Goal: Information Seeking & Learning: Learn about a topic

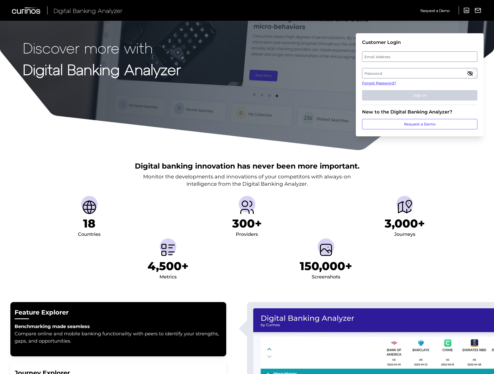
click at [398, 56] on label "Email Address" at bounding box center [419, 56] width 115 height 9
click at [398, 56] on input "email" at bounding box center [419, 56] width 115 height 10
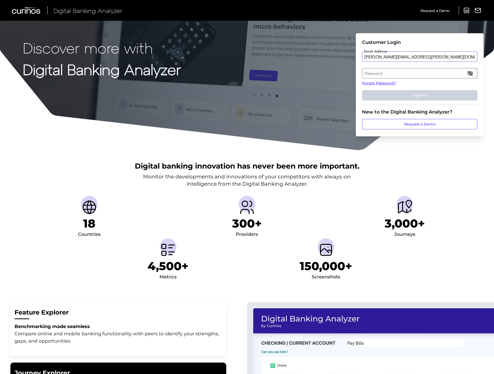
type input "[PERSON_NAME][EMAIL_ADDRESS][PERSON_NAME][DOMAIN_NAME]"
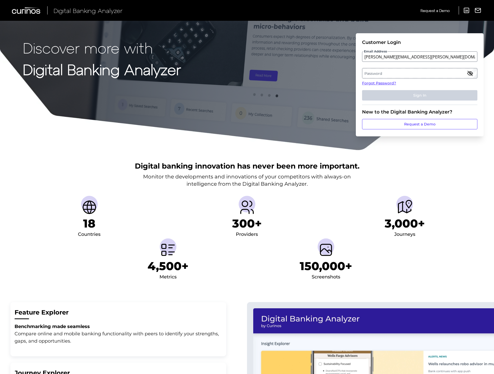
click at [397, 74] on label "Password" at bounding box center [419, 73] width 115 height 9
click at [362, 90] on button "Sign In" at bounding box center [419, 95] width 115 height 10
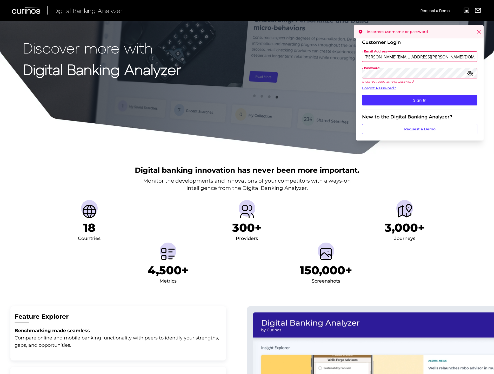
click at [339, 67] on div "Discover more with Digital Banking Analyzer Customer Login Email Address katie.…" at bounding box center [247, 77] width 494 height 155
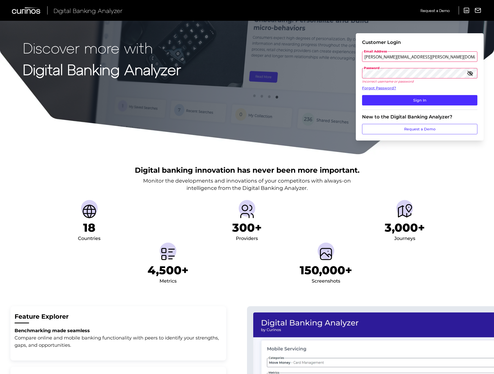
click at [362, 95] on button "Sign In" at bounding box center [419, 100] width 115 height 10
click at [254, 65] on div "Discover more with Digital Banking Analyzer Customer Login Email Address katie.…" at bounding box center [247, 77] width 494 height 155
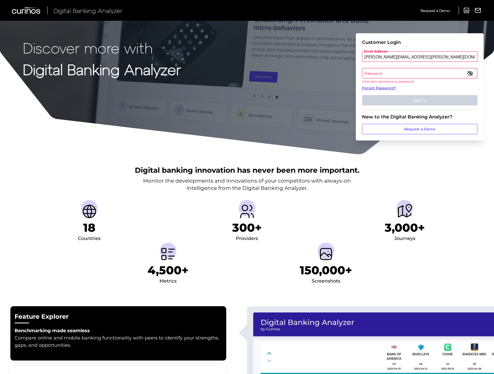
click at [392, 88] on link "Forgot Password?" at bounding box center [419, 87] width 115 height 5
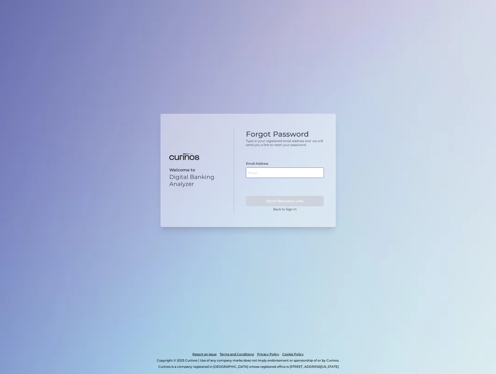
click at [274, 170] on input "text" at bounding box center [285, 172] width 78 height 10
type input "[PERSON_NAME][EMAIL_ADDRESS][PERSON_NAME][DOMAIN_NAME]"
click at [275, 202] on button "Send Recovery Link" at bounding box center [285, 201] width 78 height 10
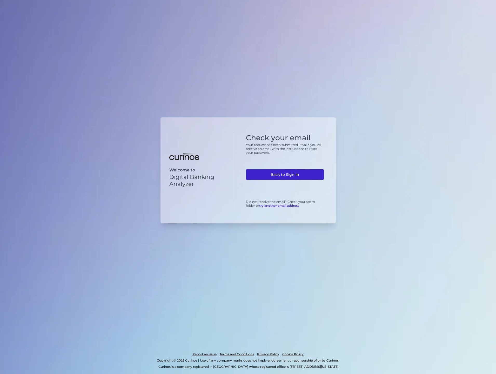
click at [287, 172] on link "Back to Sign In" at bounding box center [285, 174] width 78 height 10
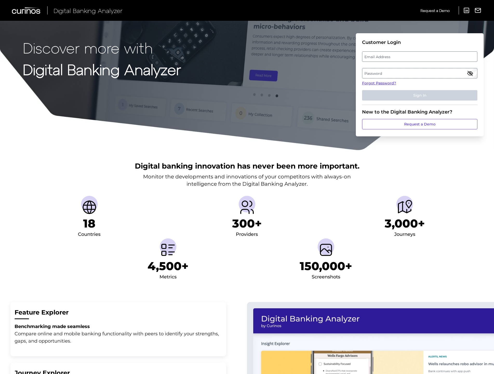
click at [381, 57] on label "Email Address" at bounding box center [419, 56] width 115 height 9
click at [381, 57] on input "email" at bounding box center [419, 56] width 115 height 10
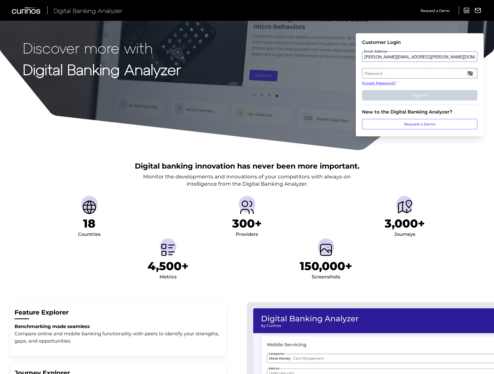
type input "[PERSON_NAME][EMAIL_ADDRESS][PERSON_NAME][DOMAIN_NAME]"
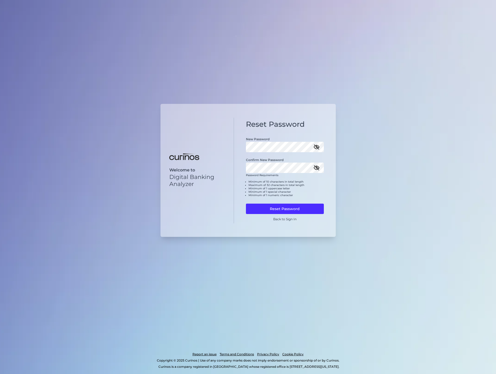
click at [318, 166] on icon "button" at bounding box center [316, 168] width 6 height 6
click at [317, 149] on icon "button" at bounding box center [316, 147] width 6 height 6
click at [286, 209] on button "Reset Password" at bounding box center [285, 209] width 78 height 10
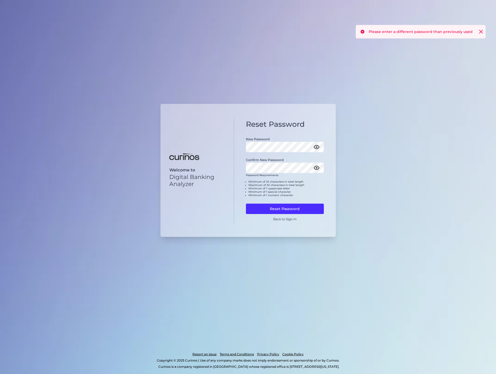
click at [288, 221] on div "Reset Password New Password Confirm New Password Password Requirements Minimum …" at bounding box center [285, 171] width 102 height 106
click at [288, 219] on link "Back to Sign In" at bounding box center [284, 219] width 23 height 4
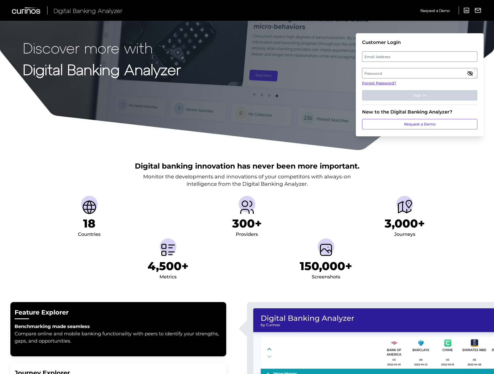
click at [400, 58] on label "Email Address" at bounding box center [419, 56] width 115 height 9
click at [400, 58] on input "email" at bounding box center [419, 56] width 115 height 10
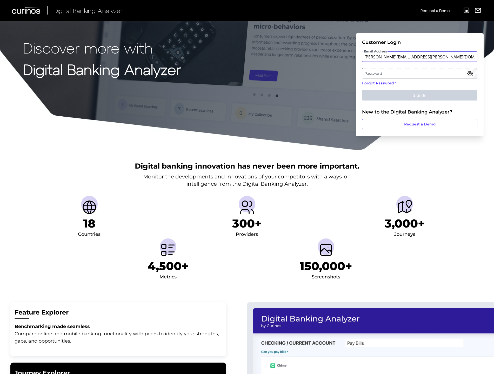
type input "[PERSON_NAME][EMAIL_ADDRESS][PERSON_NAME][DOMAIN_NAME]"
click at [385, 71] on label "Password" at bounding box center [419, 73] width 115 height 9
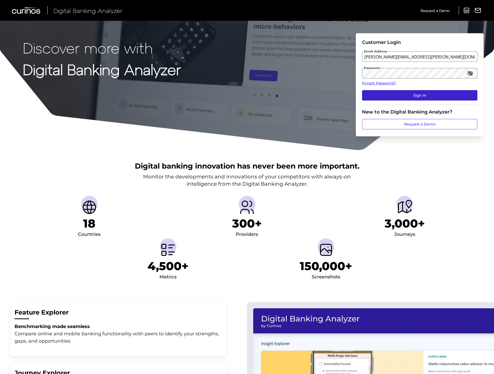
click at [389, 92] on button "Sign In" at bounding box center [419, 95] width 115 height 10
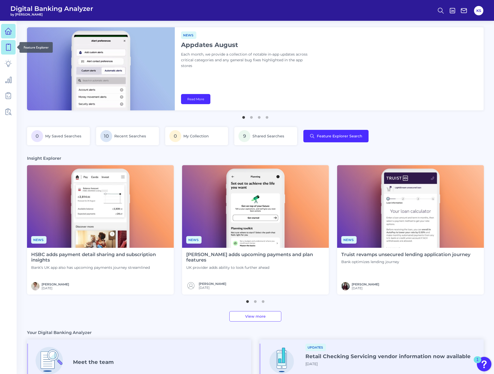
click at [9, 47] on icon at bounding box center [8, 47] width 7 height 7
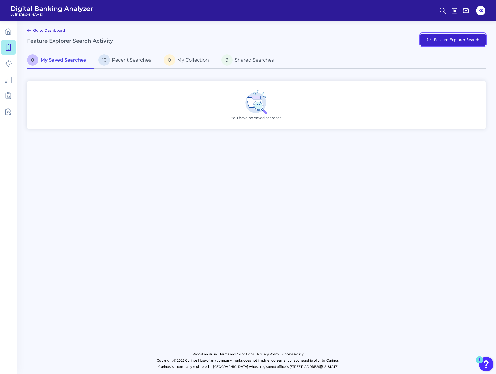
click at [470, 38] on button "Feature Explorer Search" at bounding box center [452, 39] width 65 height 12
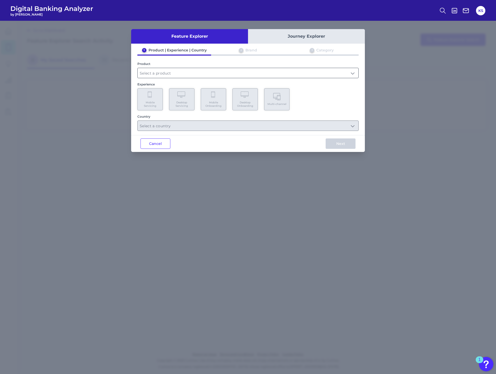
click at [162, 75] on input "text" at bounding box center [248, 73] width 221 height 10
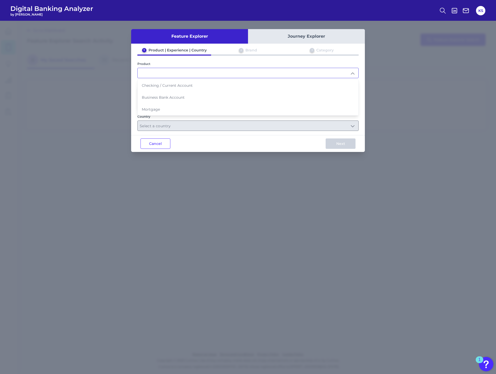
click at [308, 36] on button "Journey Explorer" at bounding box center [306, 36] width 117 height 15
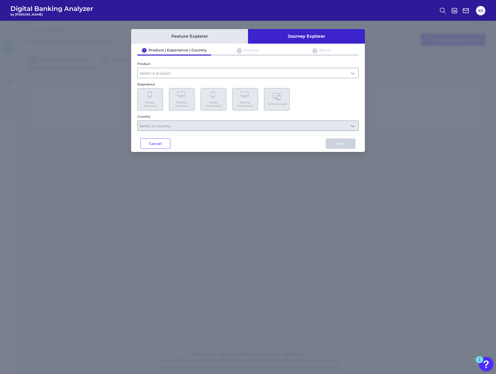
click at [195, 33] on button "Feature Explorer" at bounding box center [189, 36] width 117 height 15
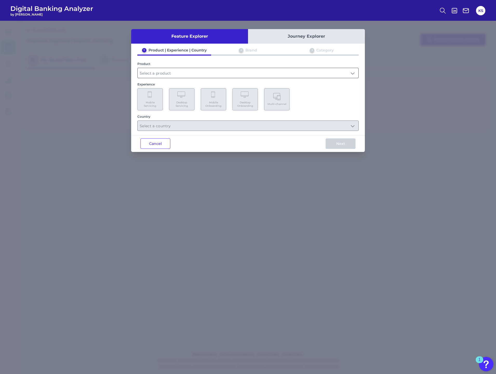
click at [182, 72] on input "text" at bounding box center [248, 73] width 221 height 10
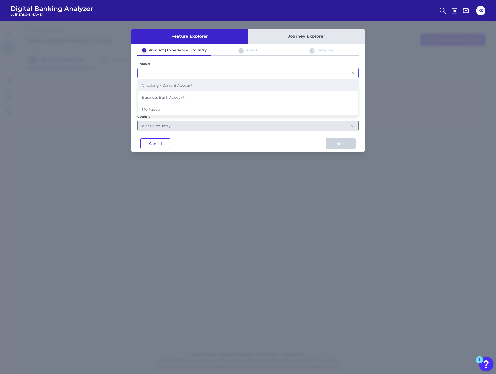
click at [190, 86] on span "Checking / Current Account" at bounding box center [167, 85] width 51 height 5
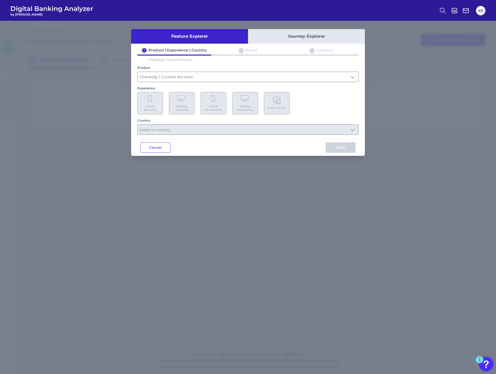
type input "Checking / Current Account"
click at [223, 105] on span "Mobile Onboarding" at bounding box center [214, 108] width 20 height 7
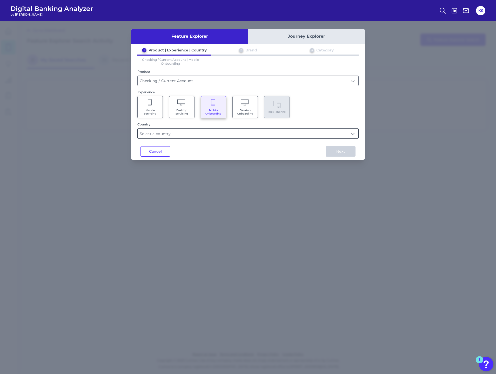
click at [193, 135] on input "text" at bounding box center [248, 134] width 221 height 10
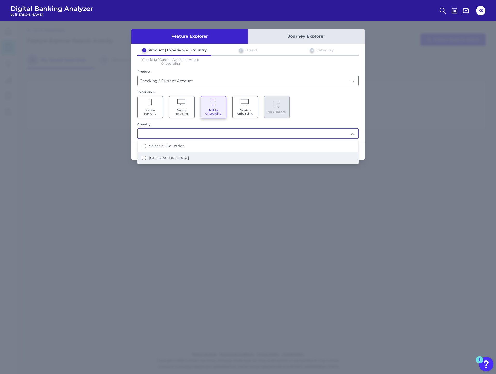
click at [146, 158] on div "United States" at bounding box center [165, 158] width 47 height 5
type input "Select all Countries"
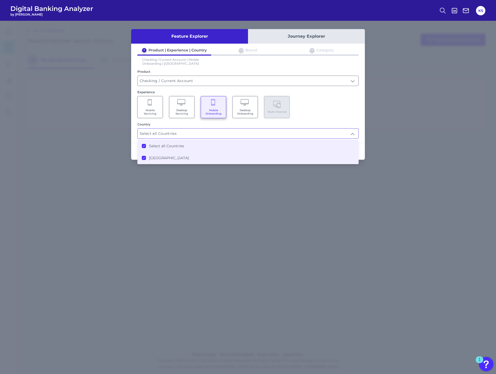
click at [325, 193] on div "Feature Explorer Journey Explorer 1 Product | Experience | Country 2 Brand 3 Ca…" at bounding box center [248, 197] width 496 height 353
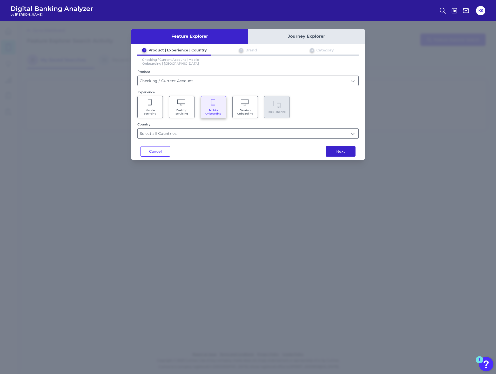
click at [346, 151] on button "Next" at bounding box center [341, 151] width 30 height 10
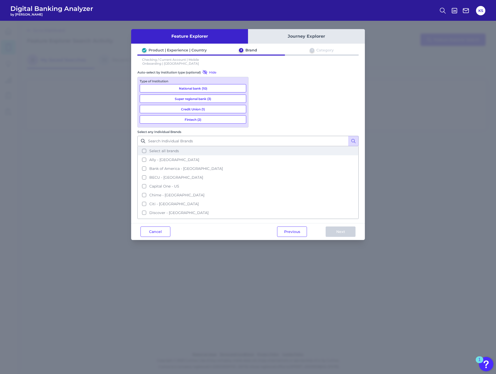
click at [258, 146] on button "Select all brands" at bounding box center [248, 150] width 220 height 9
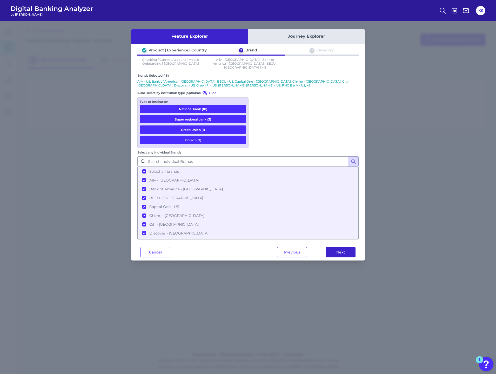
click at [346, 247] on button "Next" at bounding box center [341, 252] width 30 height 10
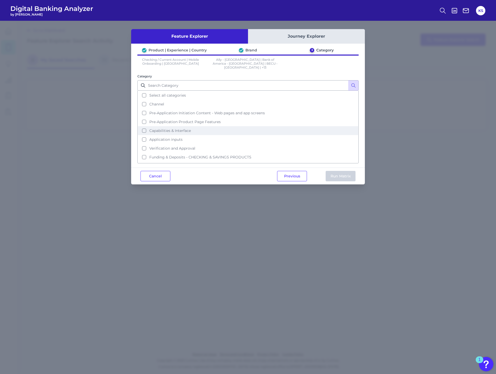
scroll to position [16, 0]
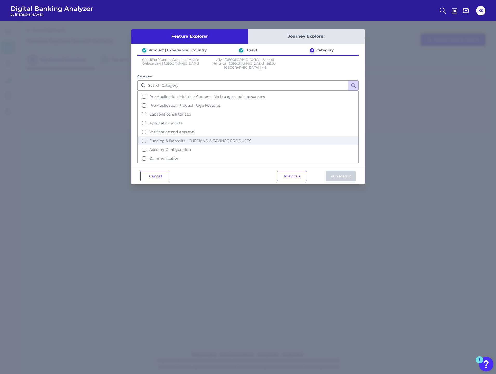
click at [143, 138] on button "Funding & Deposits - CHECKING & SAVINGS PRODUCTS" at bounding box center [248, 140] width 220 height 9
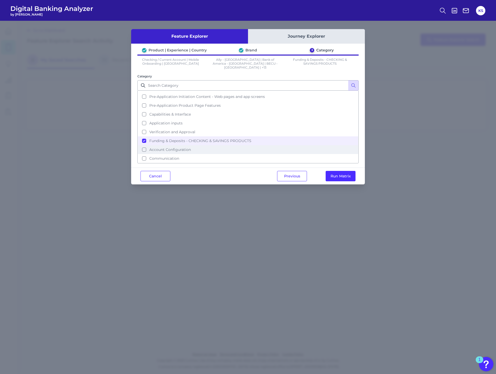
click at [142, 147] on button "Account Configuration" at bounding box center [248, 149] width 220 height 9
click at [144, 158] on button "Communication" at bounding box center [248, 158] width 220 height 9
click at [347, 176] on button "Run Matrix" at bounding box center [341, 176] width 30 height 10
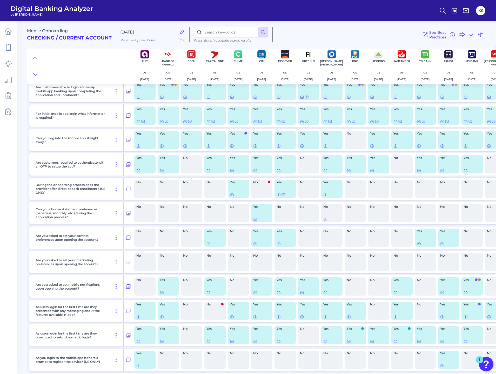
scroll to position [1284, 0]
